Goal: Task Accomplishment & Management: Complete application form

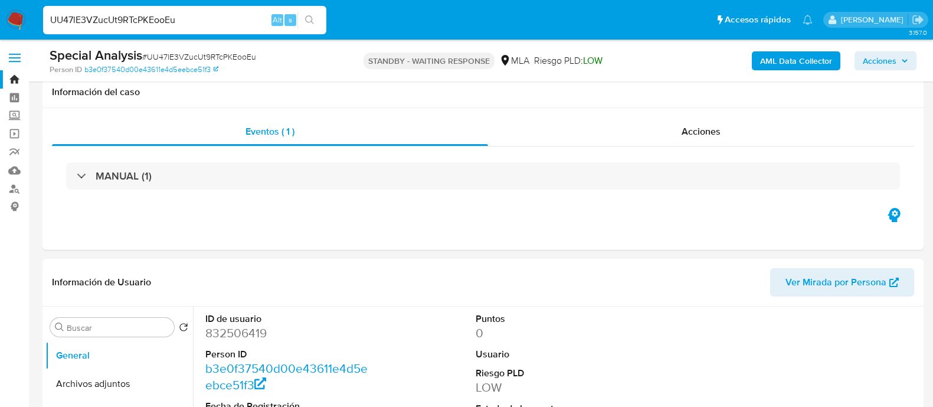
select select "10"
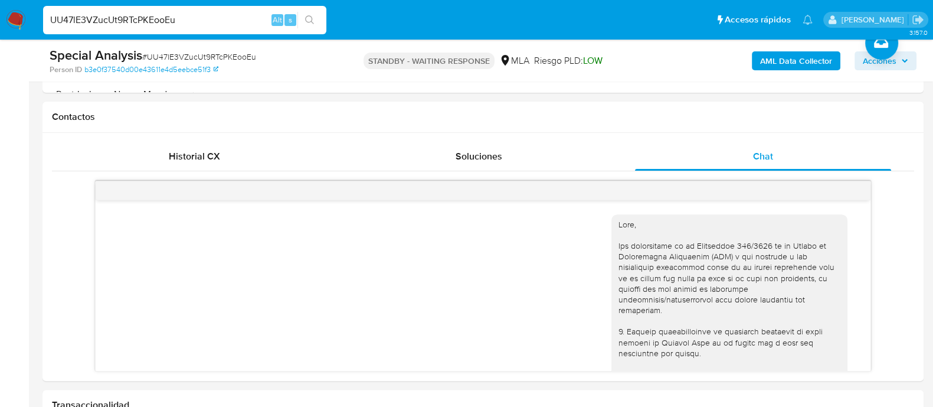
scroll to position [1073, 0]
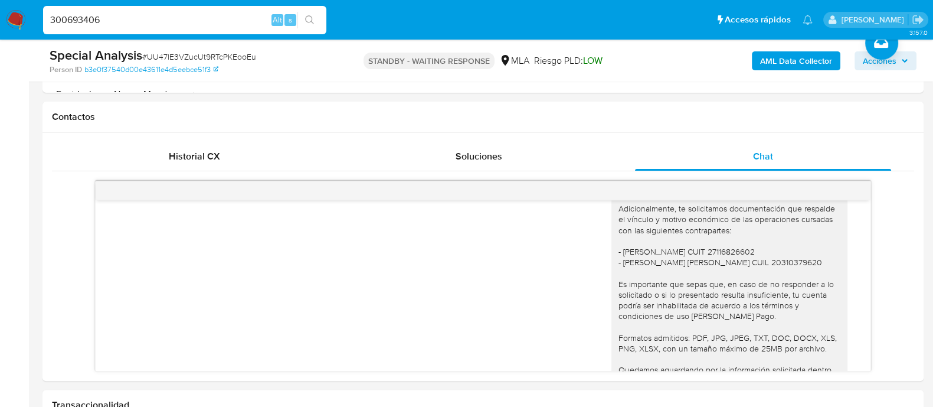
type input "300693406"
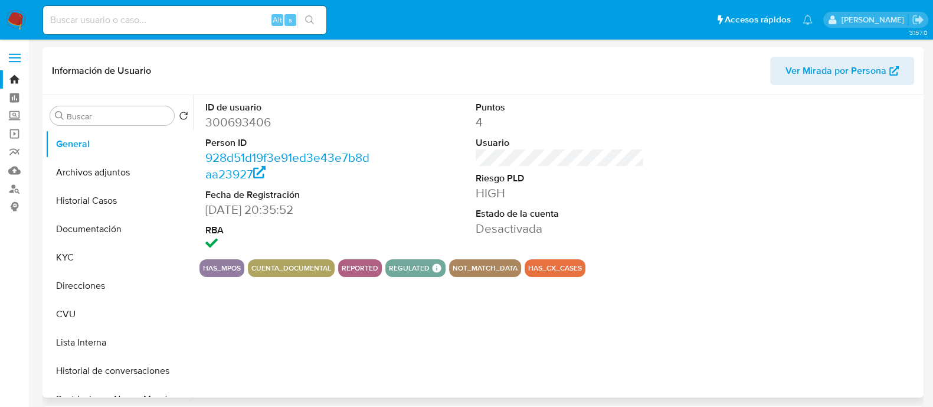
select select "10"
click at [882, 349] on icon "Crear caso manual" at bounding box center [881, 347] width 14 height 14
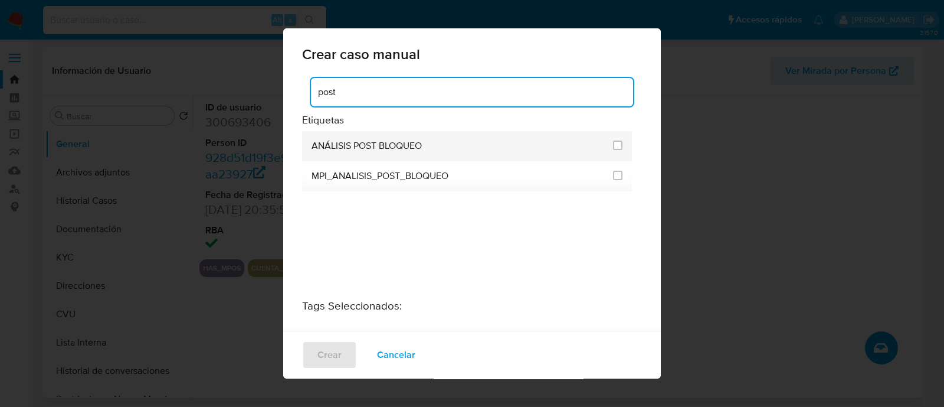
type input "post"
click at [408, 149] on span "ANÁLISIS POST BLOQUEO" at bounding box center [367, 146] width 110 height 12
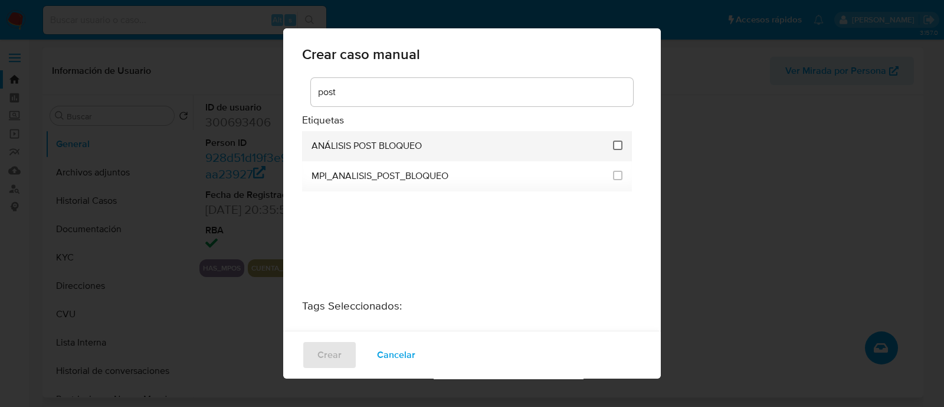
click at [613, 148] on input "3249" at bounding box center [617, 144] width 9 height 9
checkbox input "true"
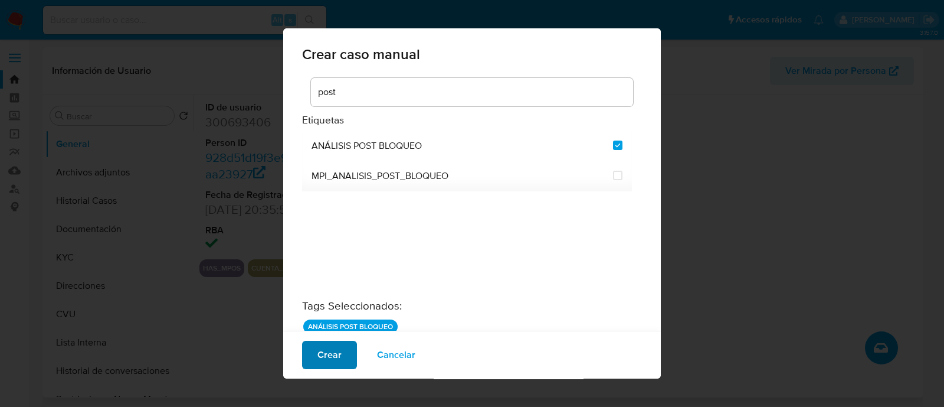
click at [336, 355] on span "Crear" at bounding box center [329, 355] width 24 height 26
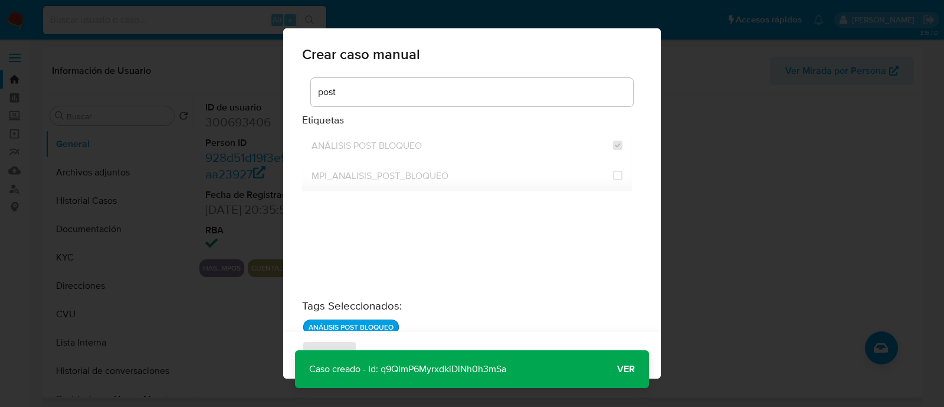
click at [628, 369] on span "Ver" at bounding box center [626, 369] width 18 height 0
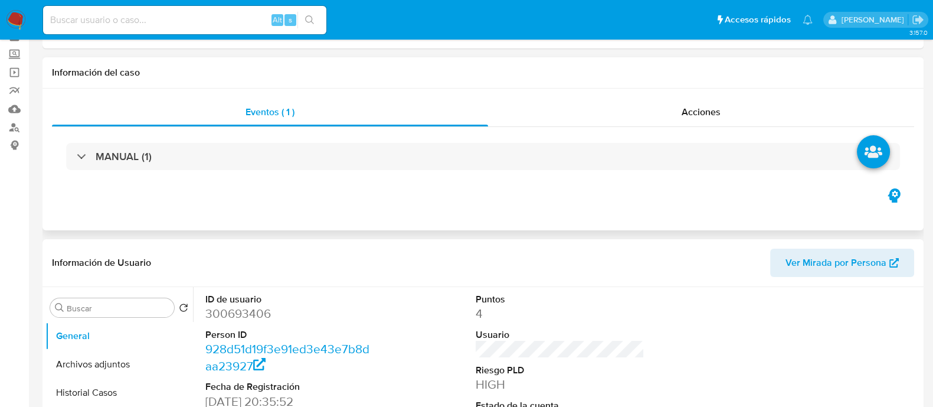
select select "10"
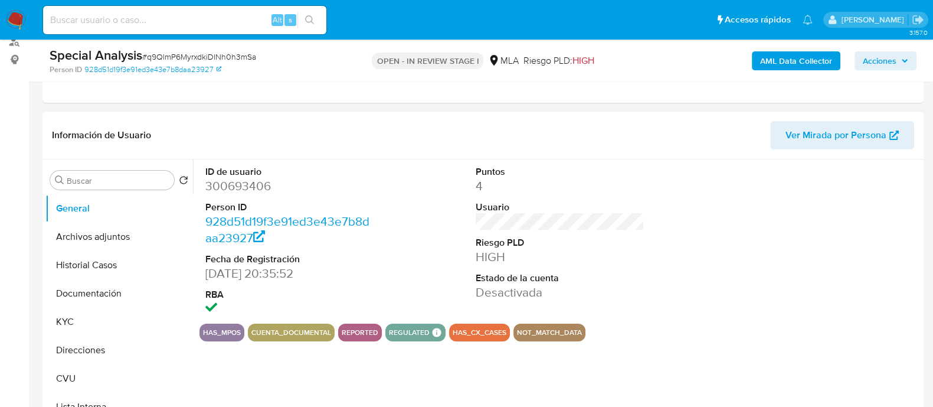
scroll to position [221, 0]
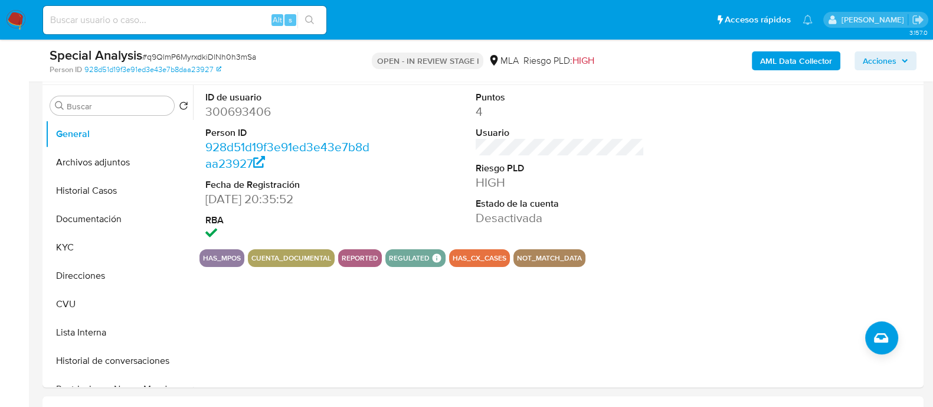
click at [156, 22] on input at bounding box center [184, 19] width 283 height 15
paste input "300693406"
type input "300693406"
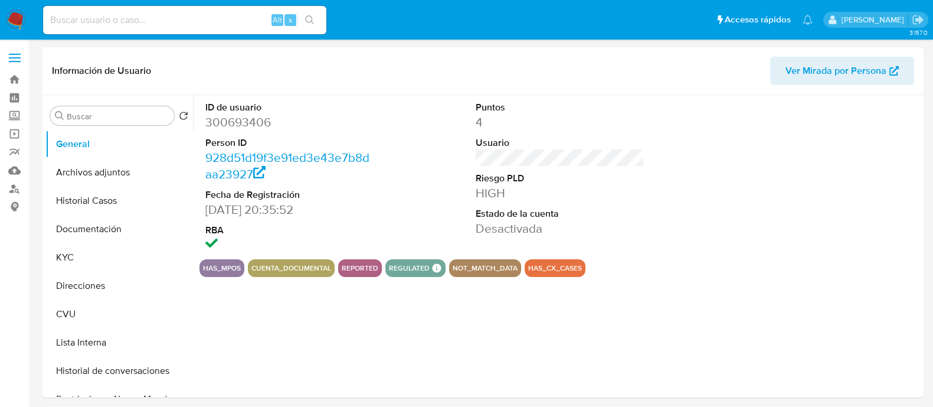
select select "10"
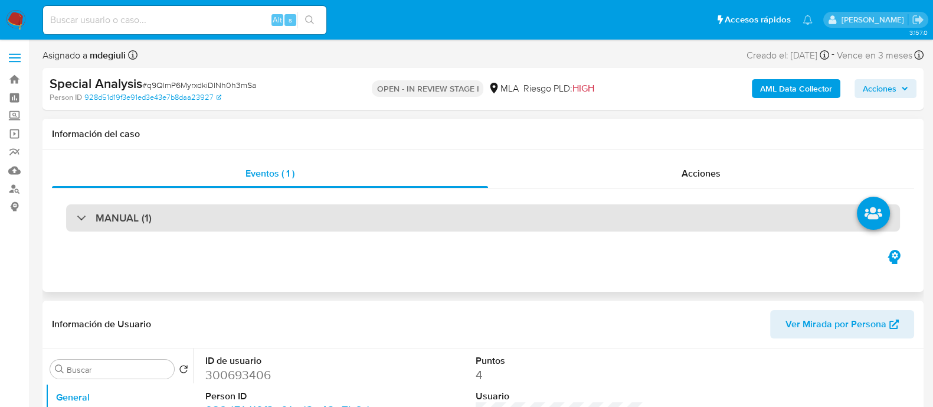
select select "10"
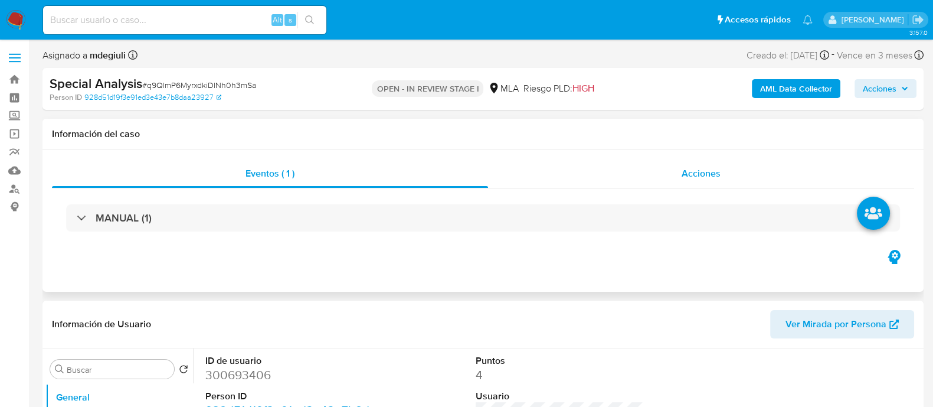
click at [687, 176] on span "Acciones" at bounding box center [700, 173] width 39 height 14
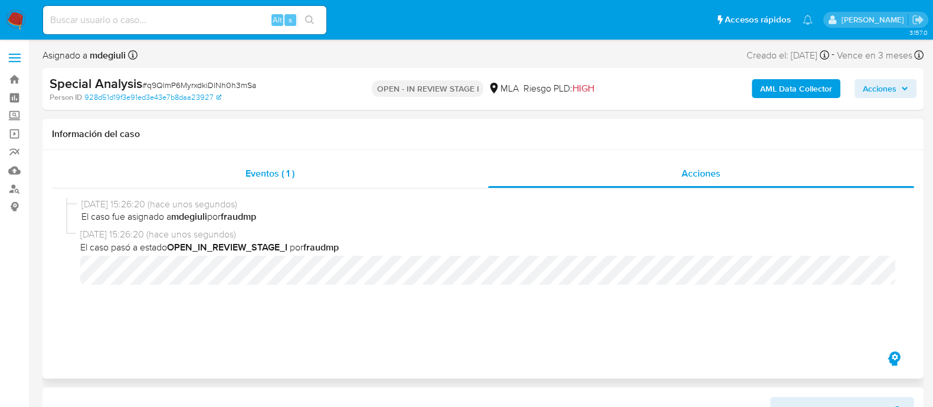
click at [353, 177] on div "Eventos ( 1 )" at bounding box center [270, 173] width 436 height 28
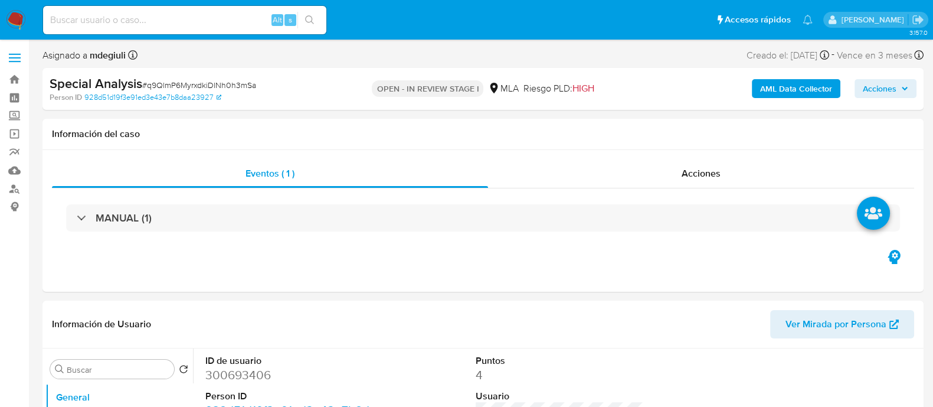
click at [201, 80] on span "# q9QlmP6MyrxdkiDlNh0h3mSa" at bounding box center [199, 85] width 114 height 12
copy span "q9QlmP6MyrxdkiDlNh0h3mSa"
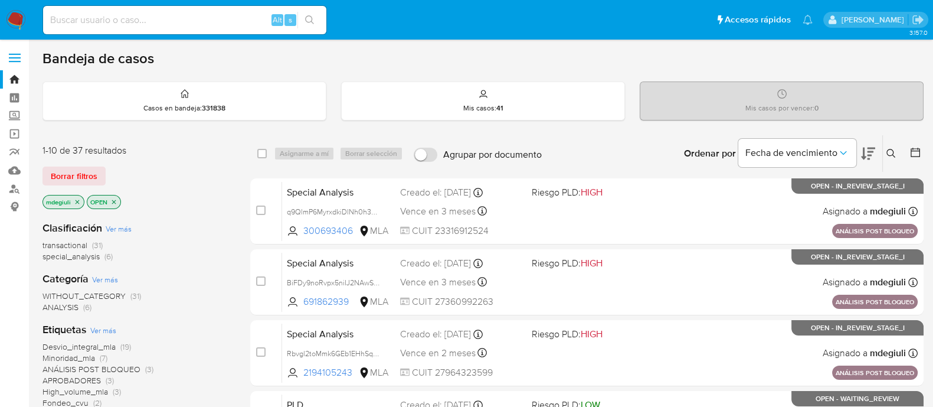
click at [160, 11] on div "Alt s" at bounding box center [184, 20] width 283 height 28
click at [151, 20] on input at bounding box center [184, 19] width 283 height 15
paste input "300693406"
type input "300693406"
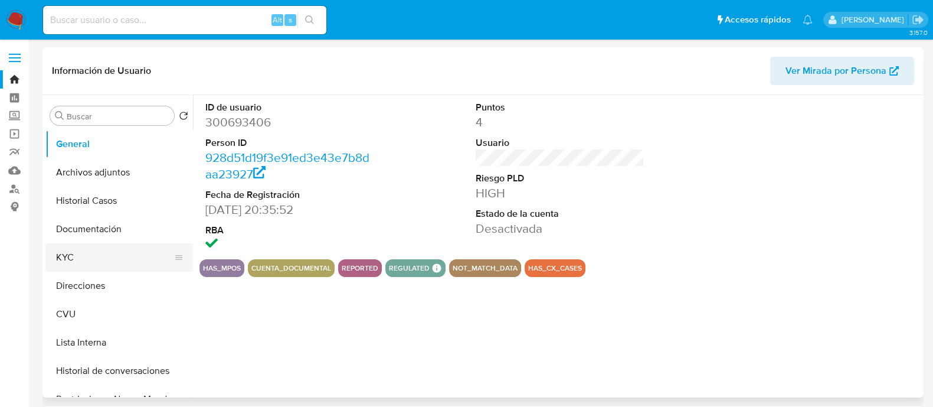
select select "10"
click at [107, 197] on button "Historial Casos" at bounding box center [114, 200] width 138 height 28
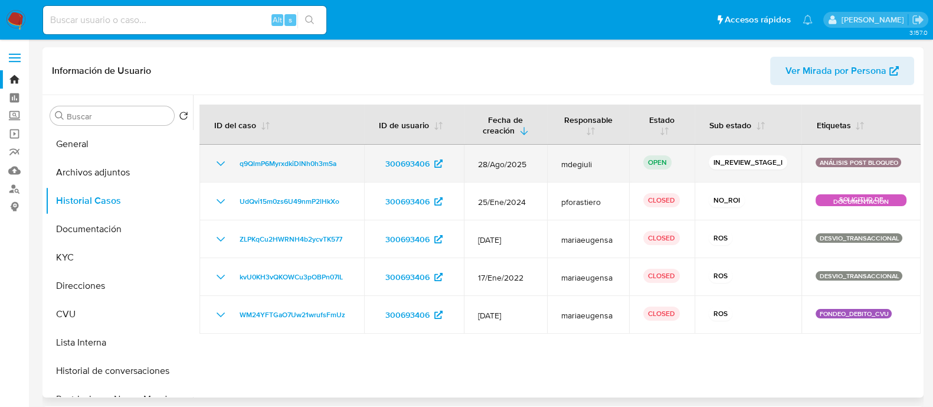
drag, startPoint x: 322, startPoint y: 162, endPoint x: 219, endPoint y: 167, distance: 102.8
click at [219, 167] on td "q9QlmP6MyrxdkiDlNh0h3mSa" at bounding box center [281, 164] width 165 height 38
